Goal: Transaction & Acquisition: Subscribe to service/newsletter

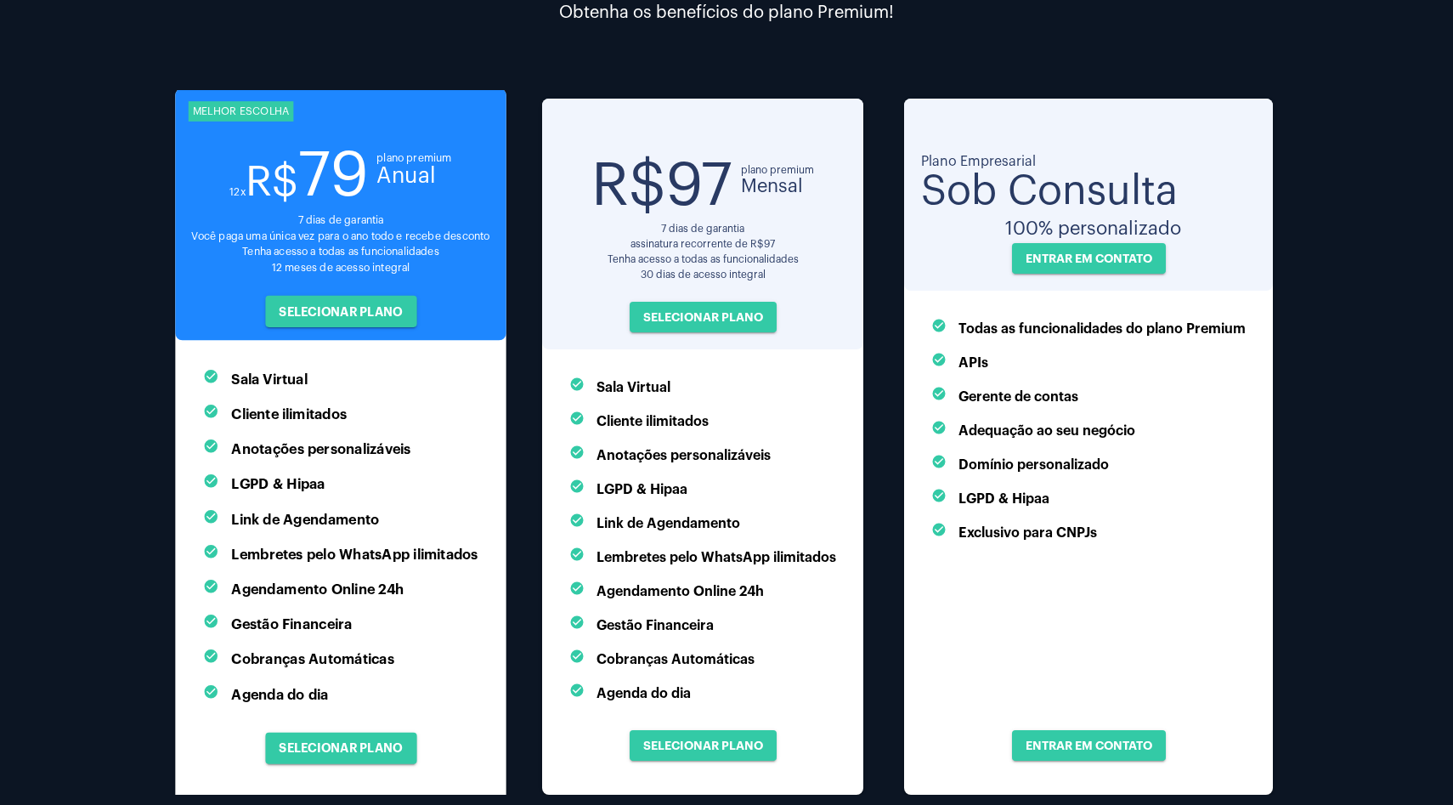
scroll to position [190, 0]
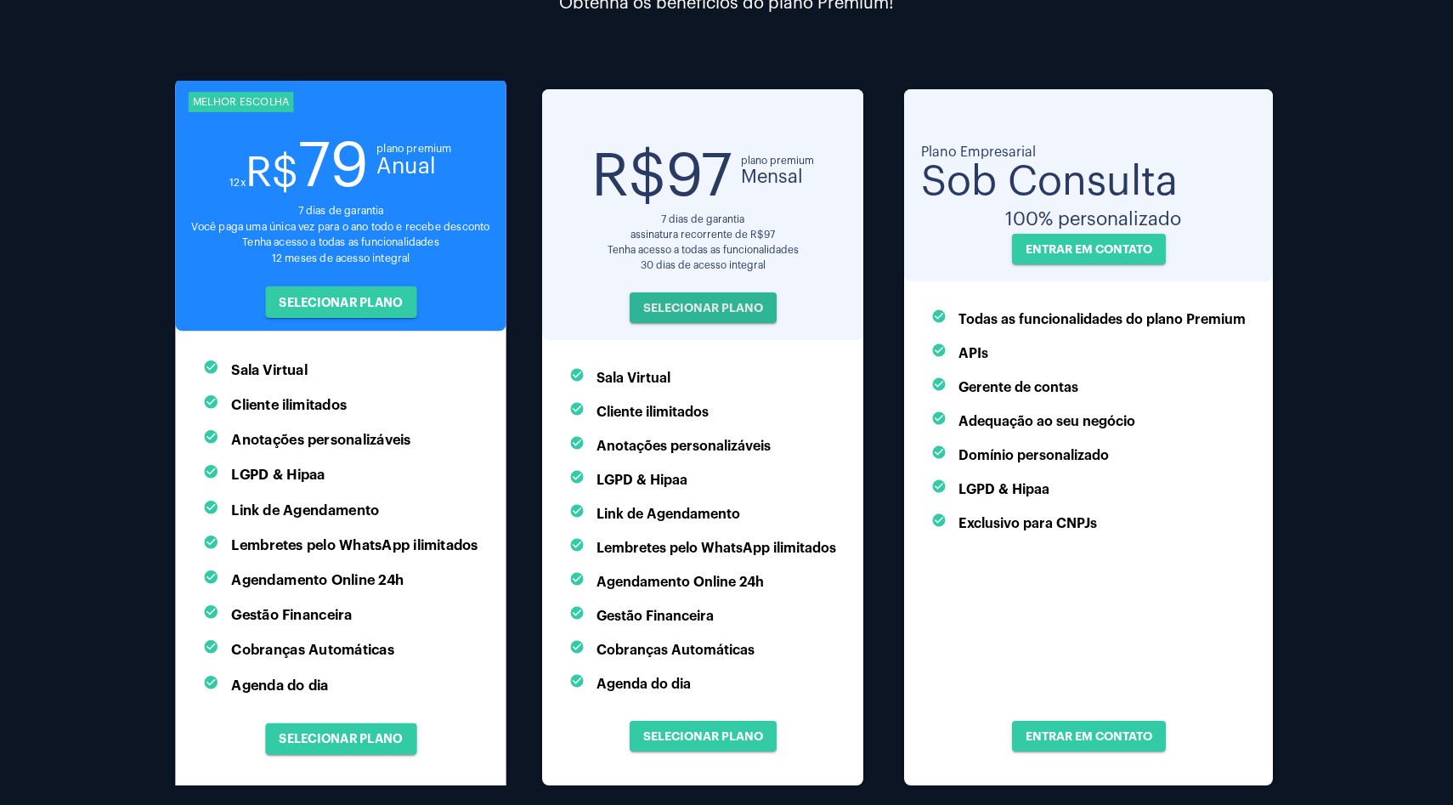
click at [688, 311] on span "SELECIONAR PLANO" at bounding box center [703, 308] width 120 height 12
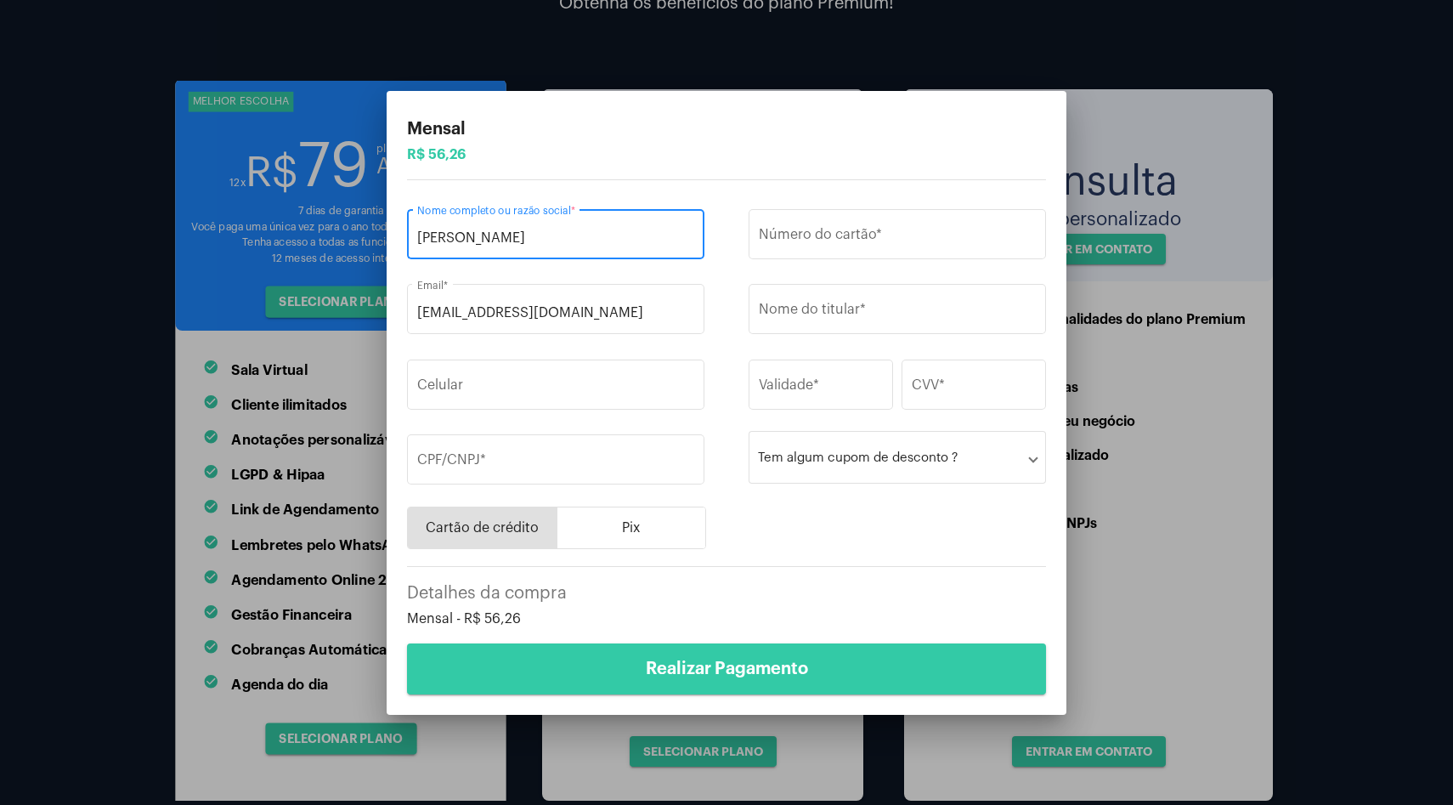
click at [607, 534] on button "Pix" at bounding box center [631, 527] width 149 height 41
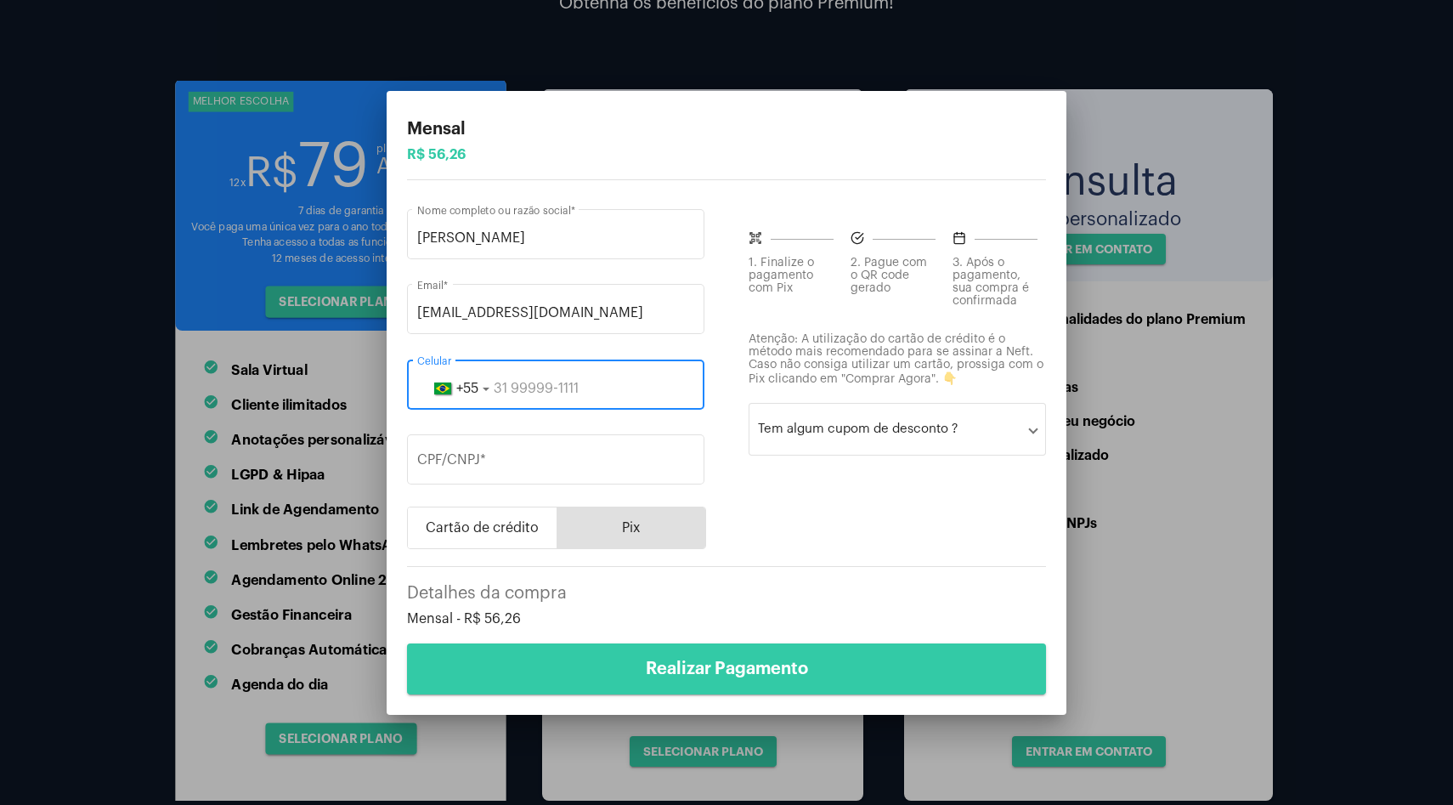
click at [501, 381] on input "tel" at bounding box center [555, 388] width 277 height 15
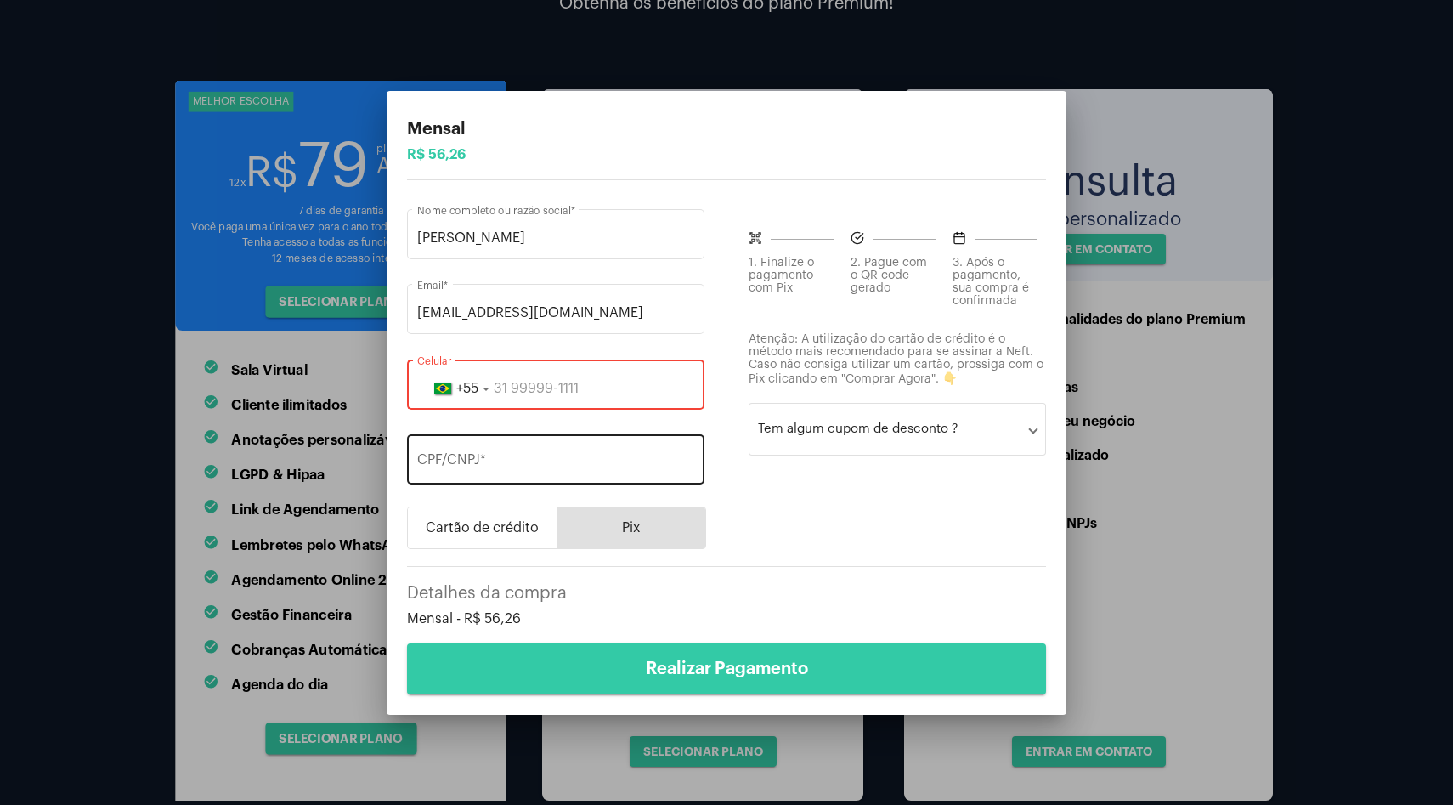
click at [507, 456] on input "CPF/CNPJ *" at bounding box center [555, 463] width 277 height 15
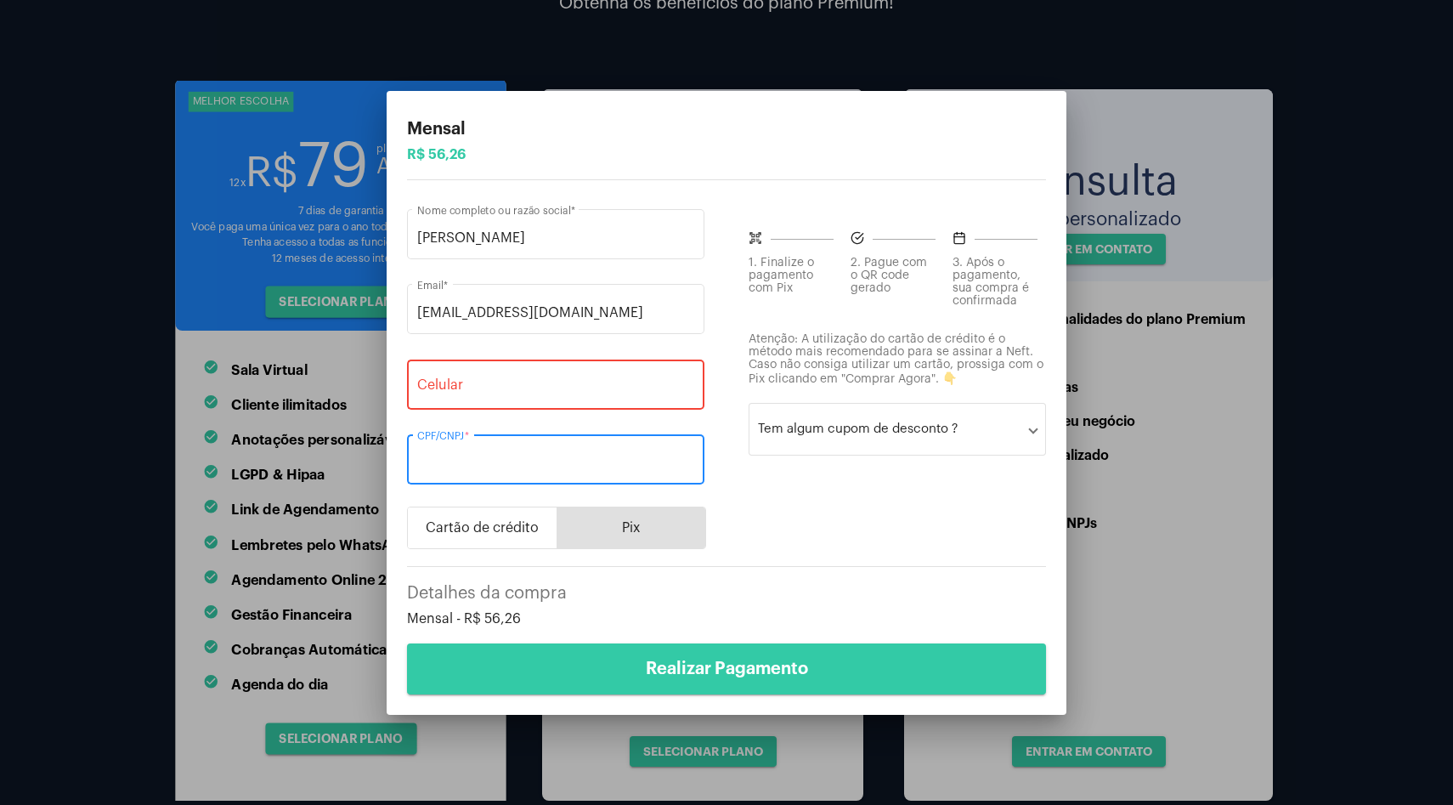
paste input "116.451.696-50"
type input "116.451.696-50"
click at [538, 387] on input "tel" at bounding box center [555, 388] width 277 height 15
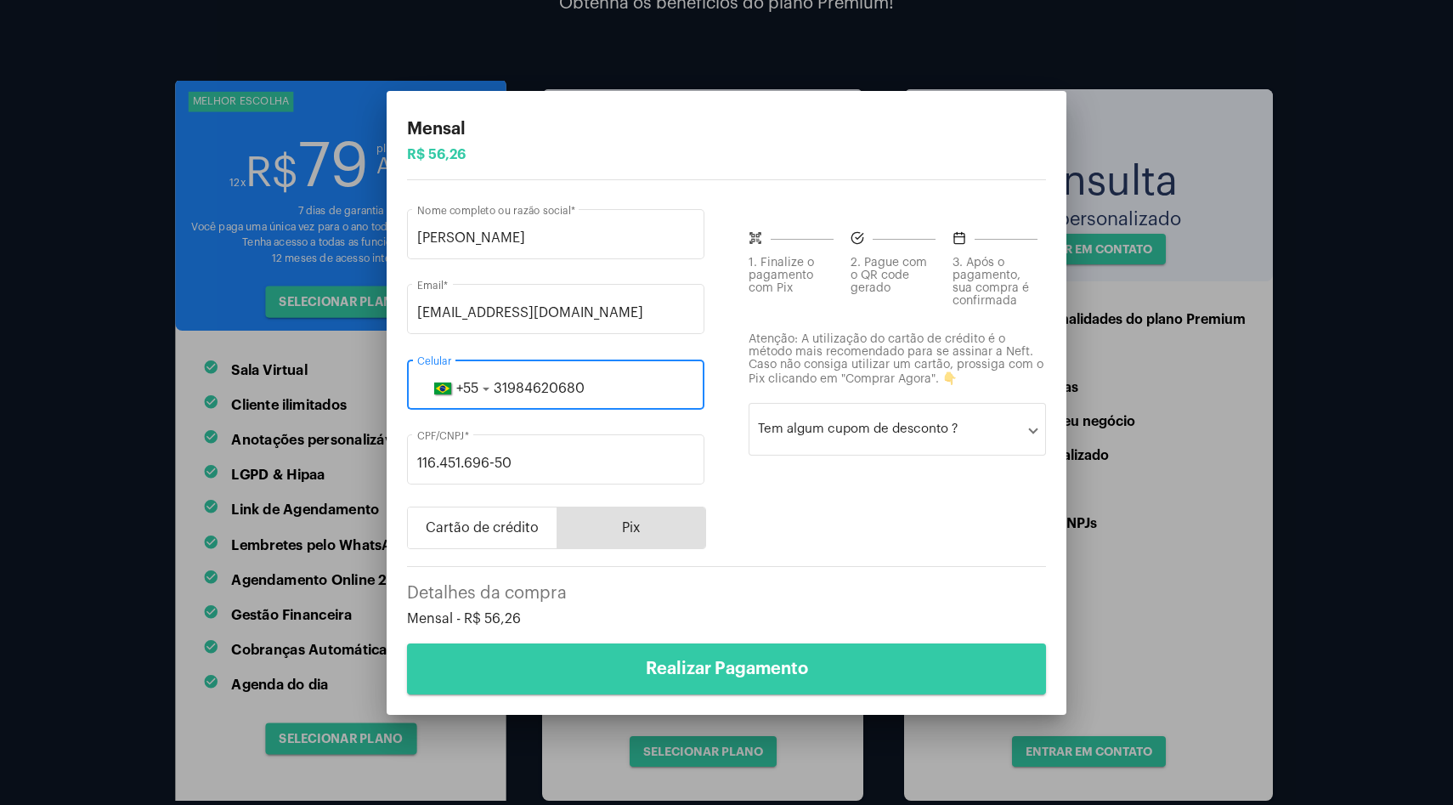
type input "31984620680"
click at [723, 405] on div "[PERSON_NAME] completo ou razão social * [EMAIL_ADDRESS][DOMAIN_NAME] Email * […" at bounding box center [726, 373] width 639 height 352
click at [818, 426] on mat-panel-title "Tem algum cupom de desconto ?" at bounding box center [894, 429] width 272 height 14
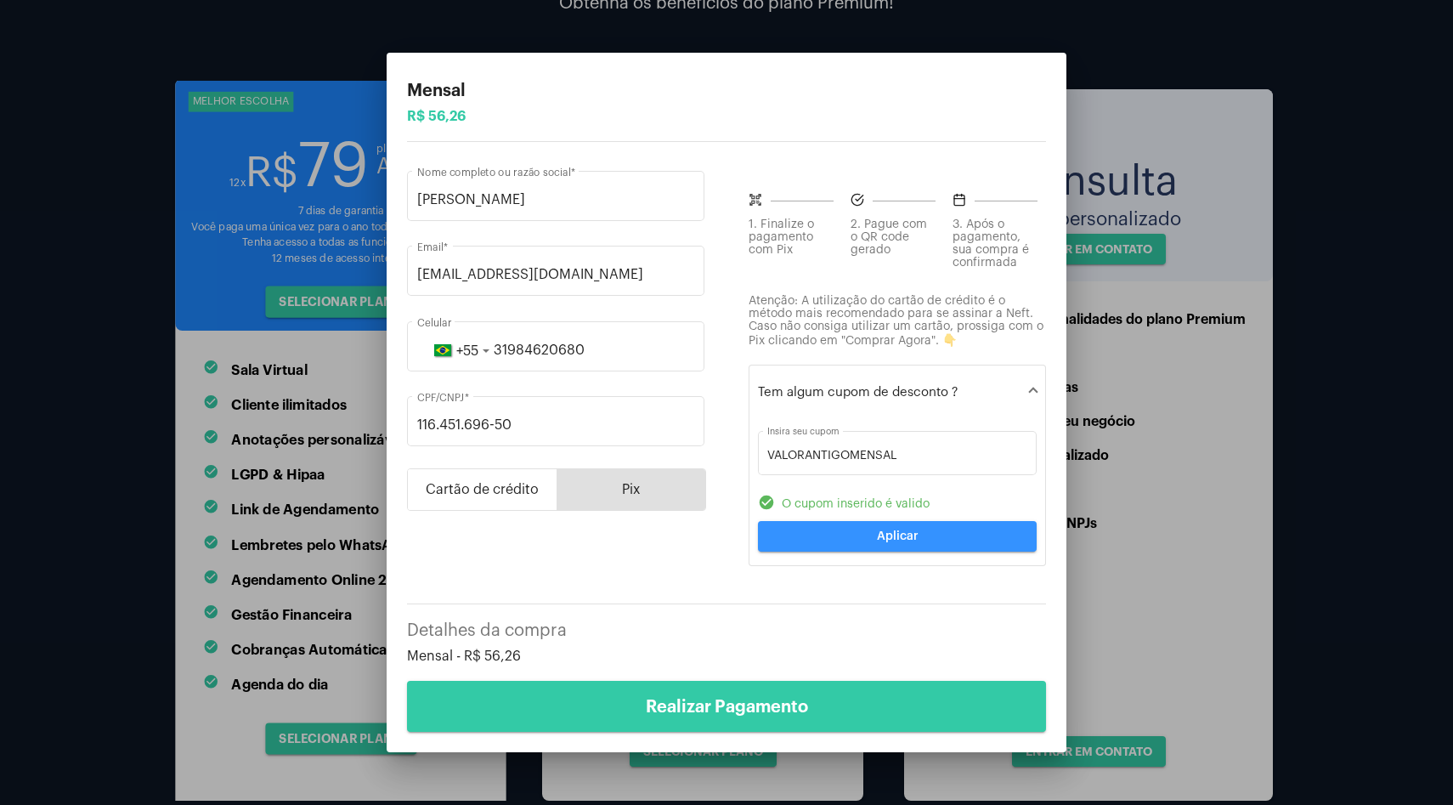
click at [829, 547] on button "Aplicar" at bounding box center [897, 536] width 279 height 31
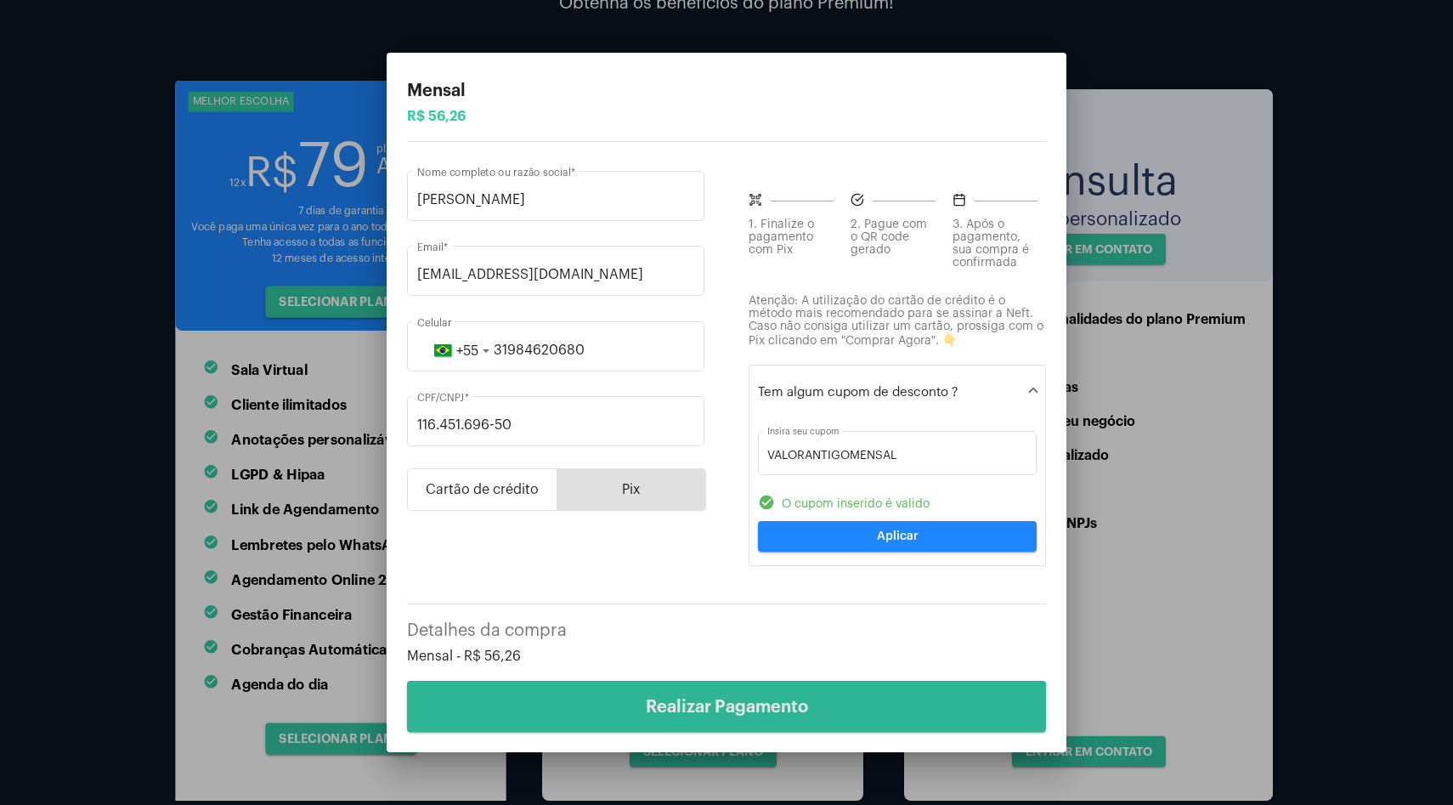
click at [710, 722] on button "Realizar Pagamento" at bounding box center [726, 706] width 639 height 51
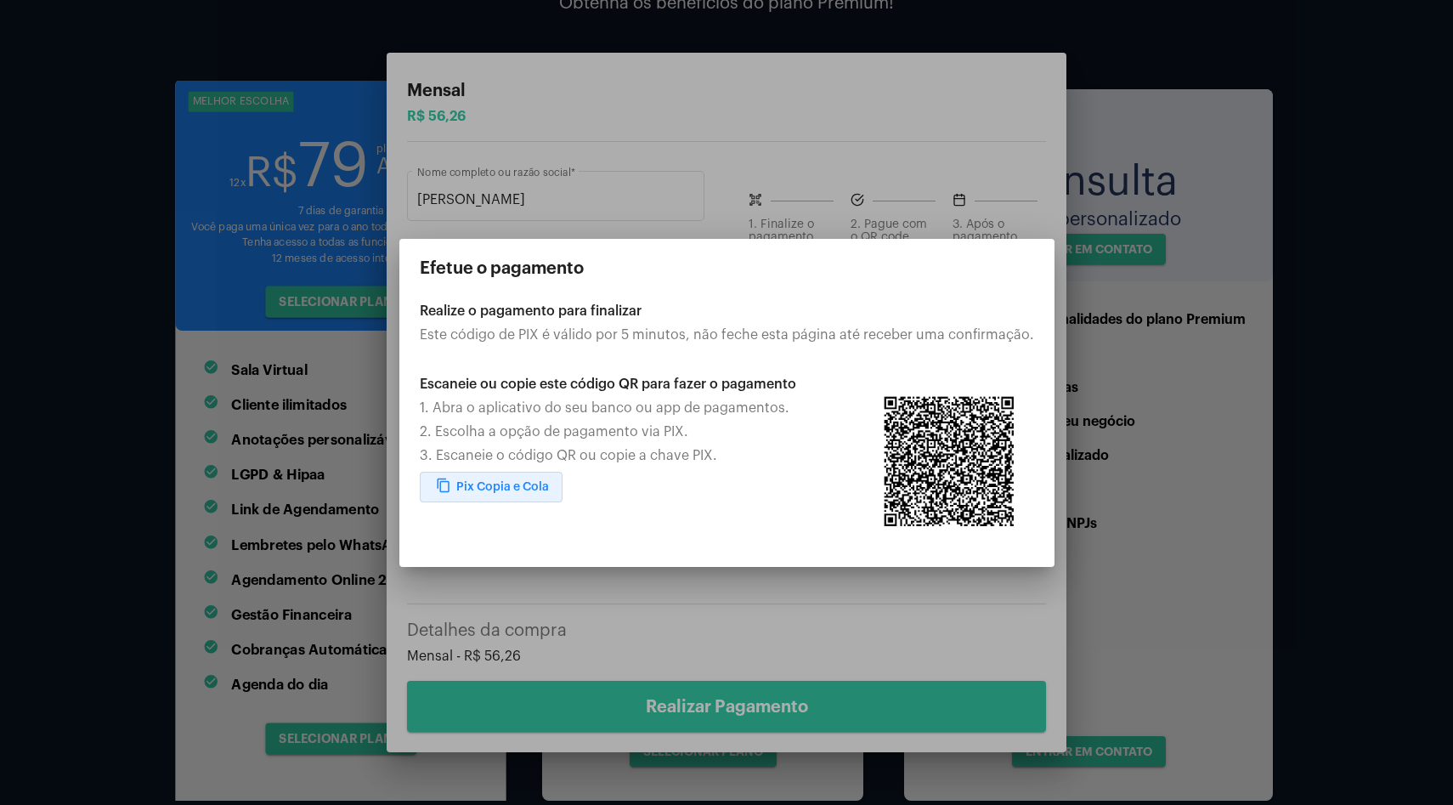
click at [528, 485] on span "content_copy Pix Copia e Cola" at bounding box center [491, 487] width 116 height 12
click at [734, 615] on div at bounding box center [726, 402] width 1453 height 805
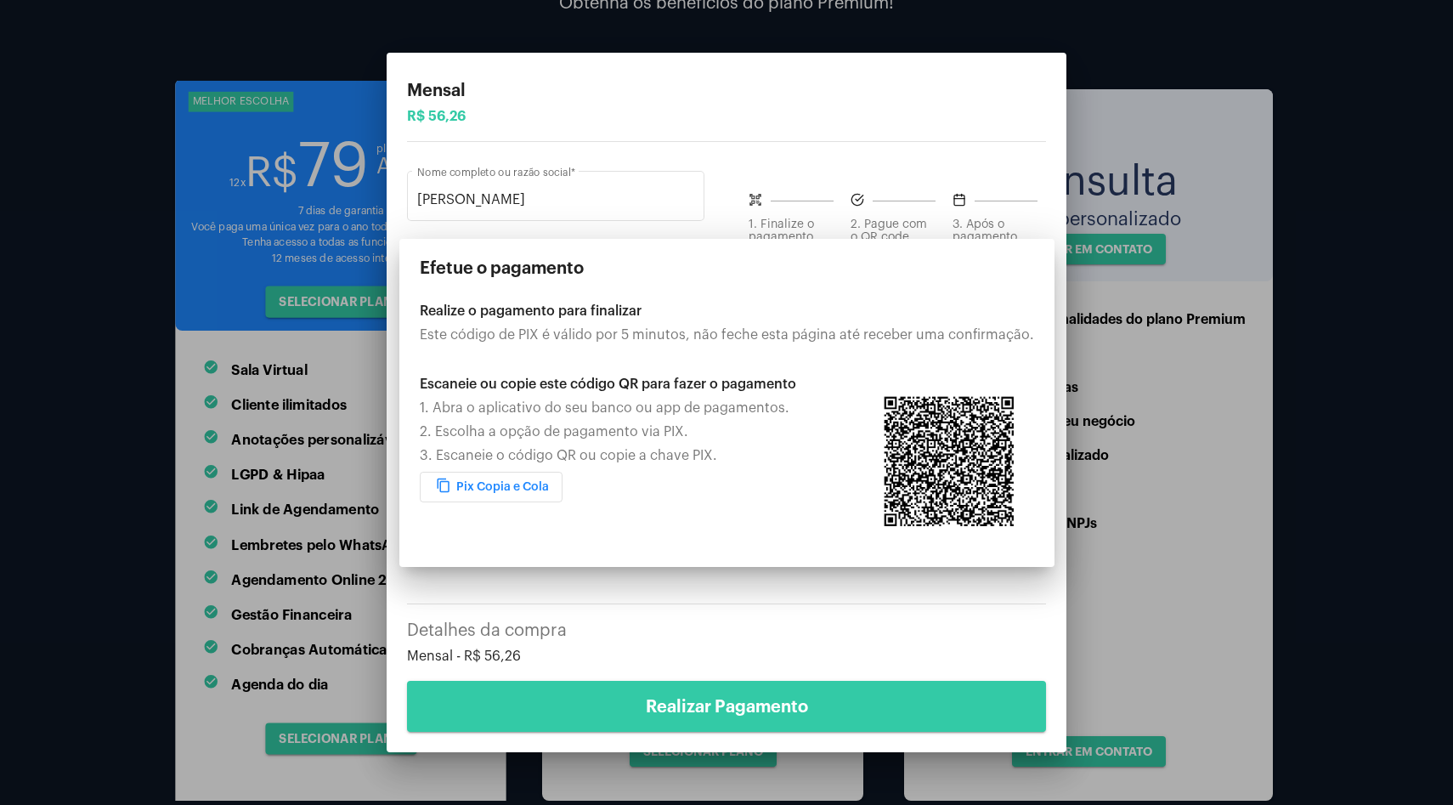
scroll to position [190, 0]
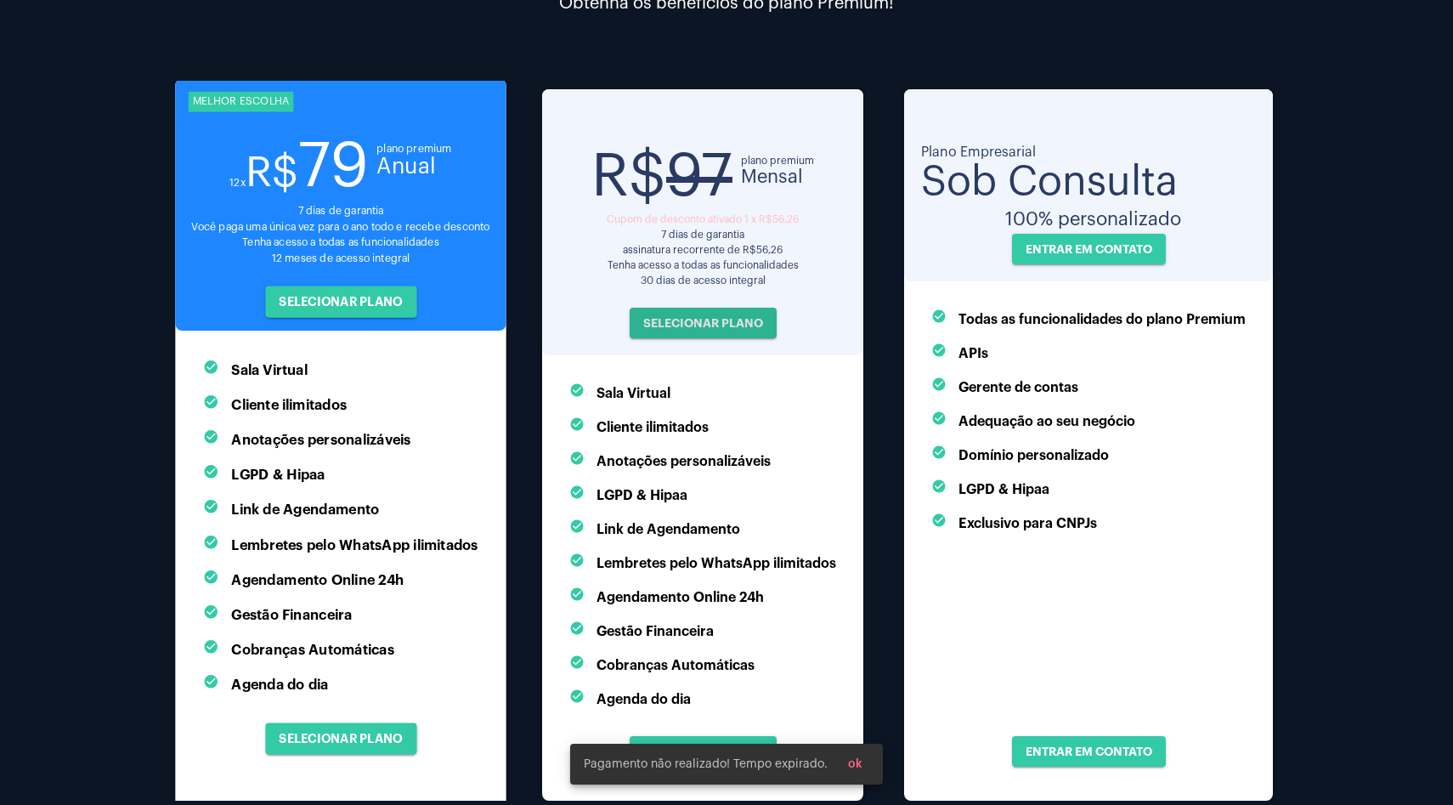
click at [846, 762] on button "ok" at bounding box center [856, 764] width 42 height 31
